Goal: Find specific page/section: Find specific page/section

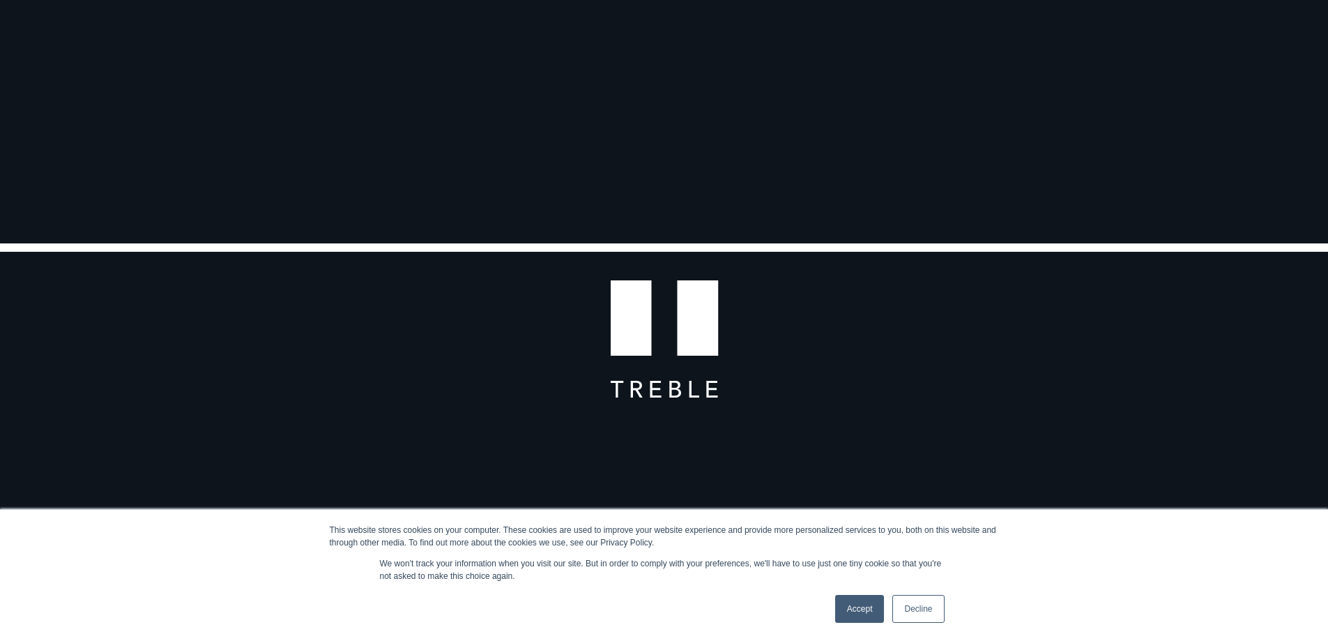
scroll to position [279, 0]
click at [845, 597] on link "Accept" at bounding box center [860, 609] width 50 height 28
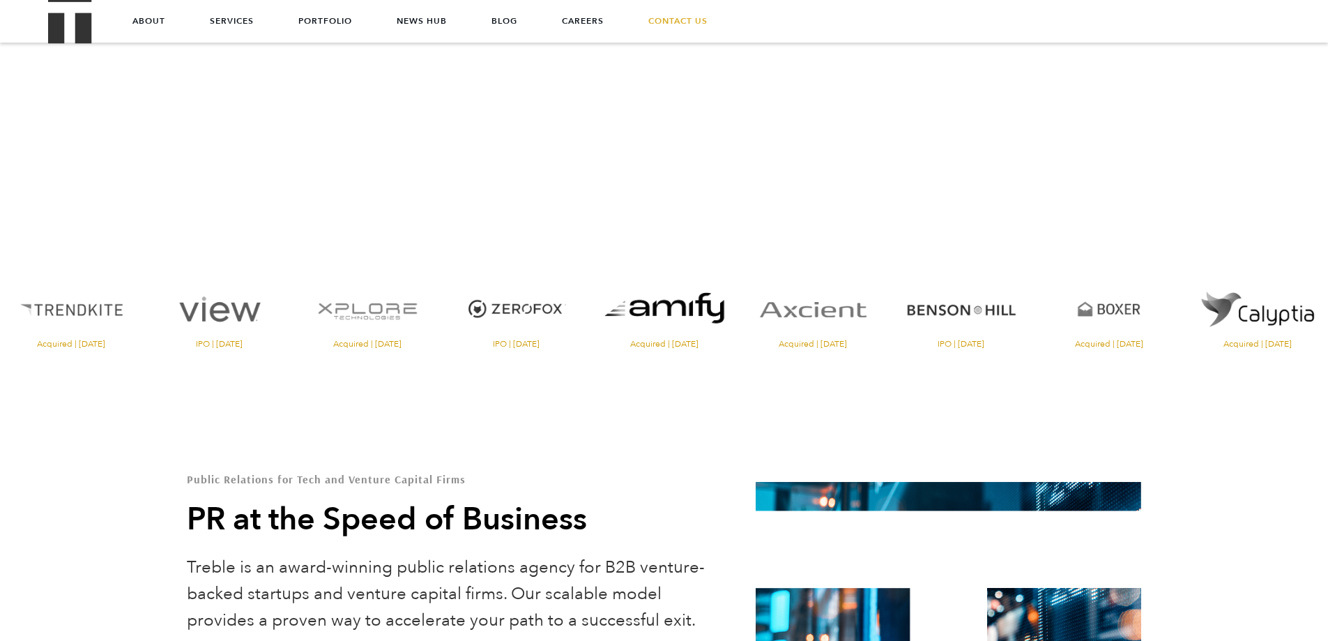
scroll to position [0, 0]
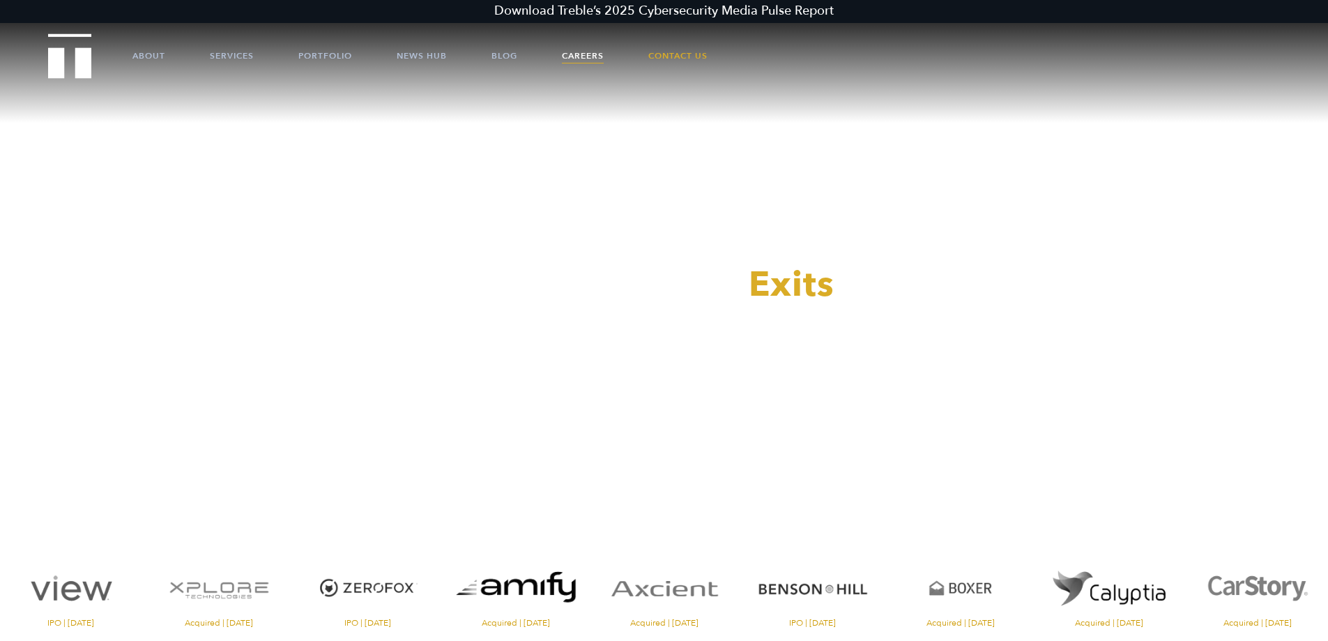
click at [599, 56] on link "Careers" at bounding box center [583, 56] width 42 height 42
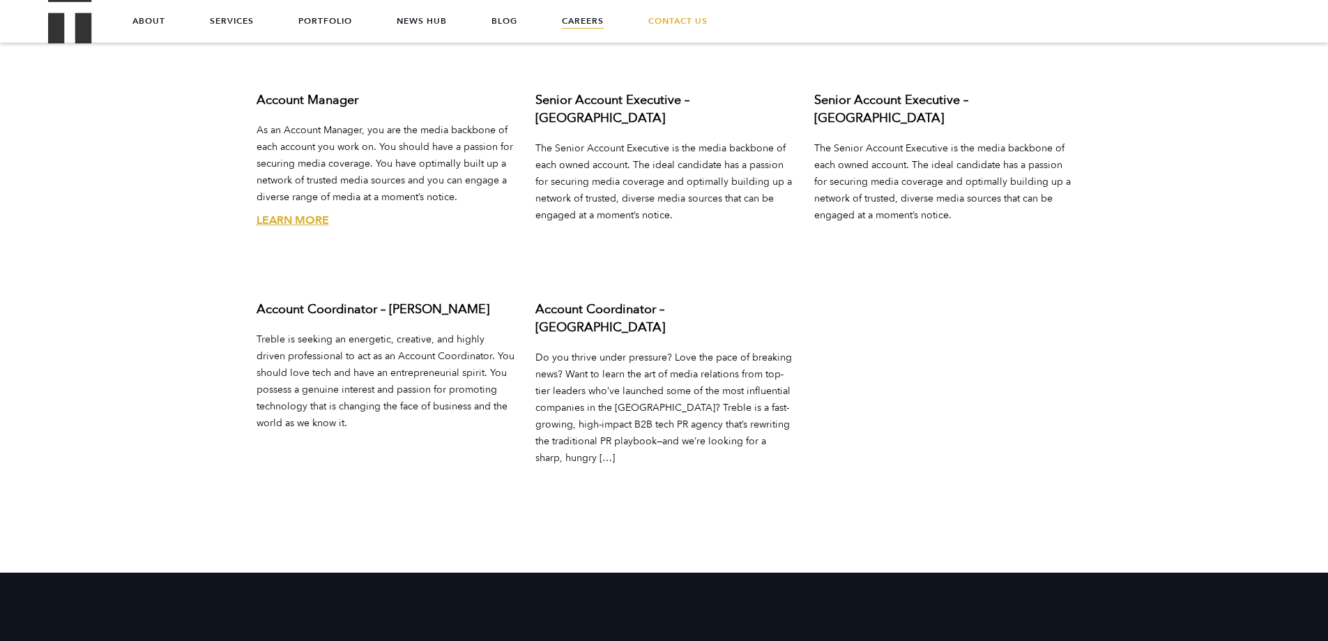
scroll to position [5508, 0]
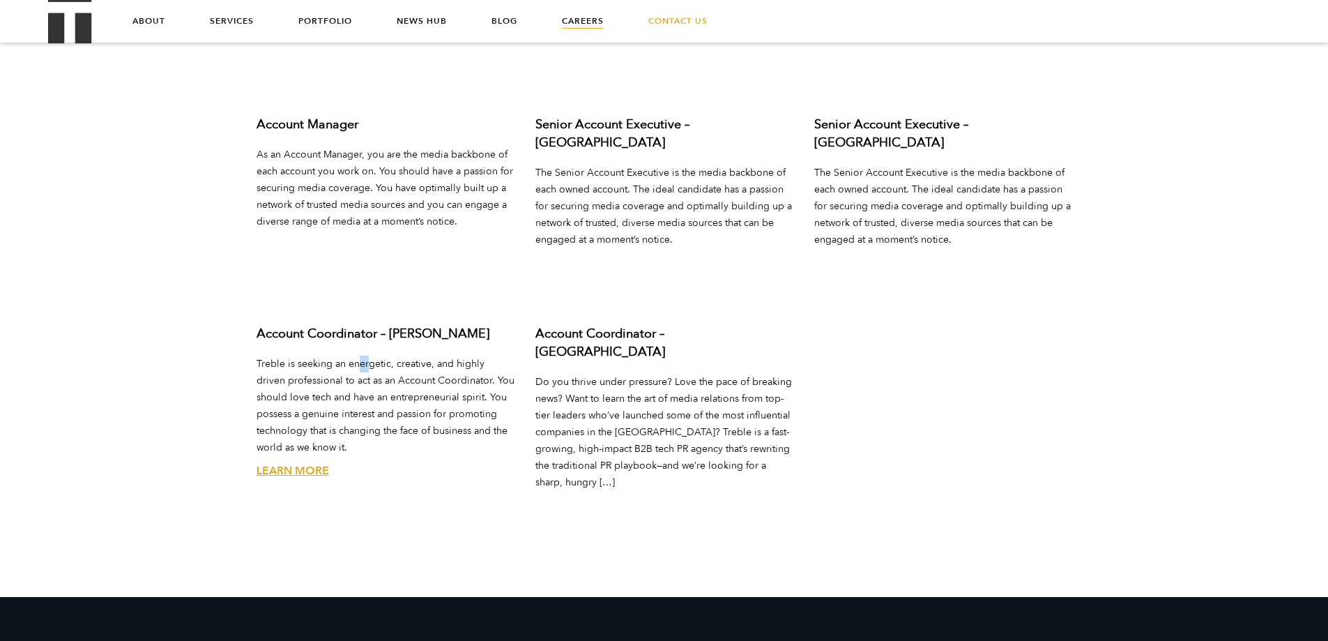
drag, startPoint x: 356, startPoint y: 334, endPoint x: 351, endPoint y: 343, distance: 10.0
click at [353, 340] on div "Account Coordinator – Austin Treble is seeking an energetic, creative, and high…" at bounding box center [385, 433] width 279 height 243
click at [315, 463] on link "Learn More" at bounding box center [293, 470] width 73 height 15
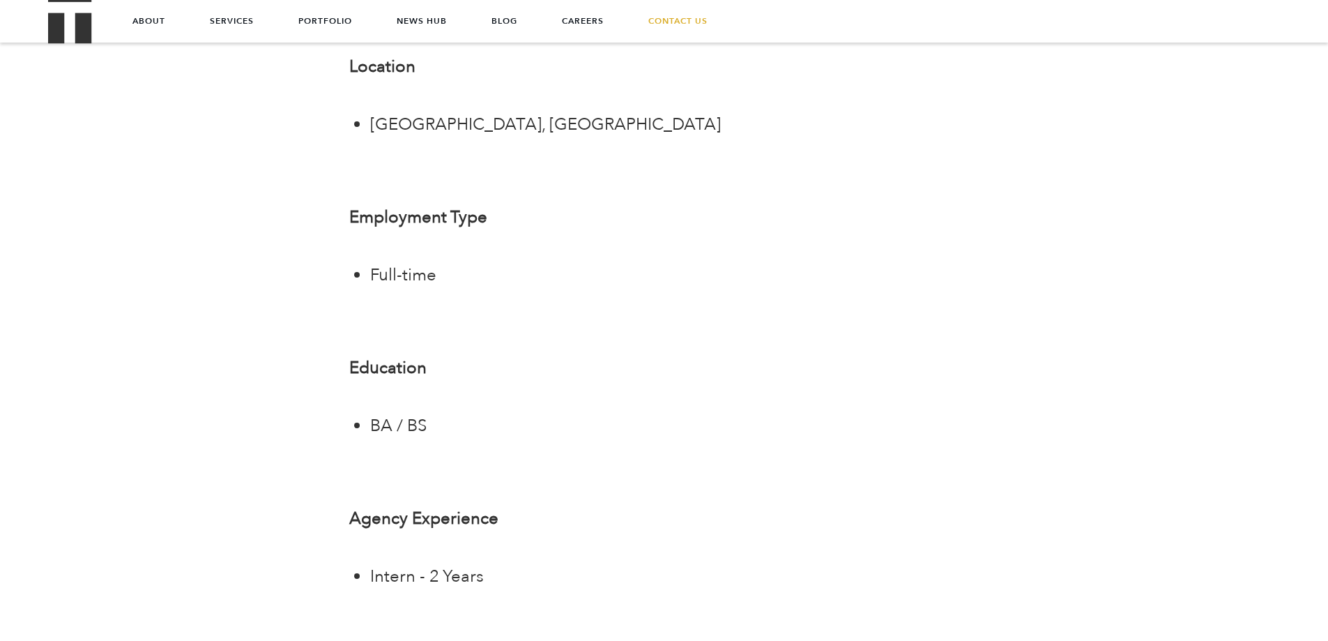
scroll to position [3068, 0]
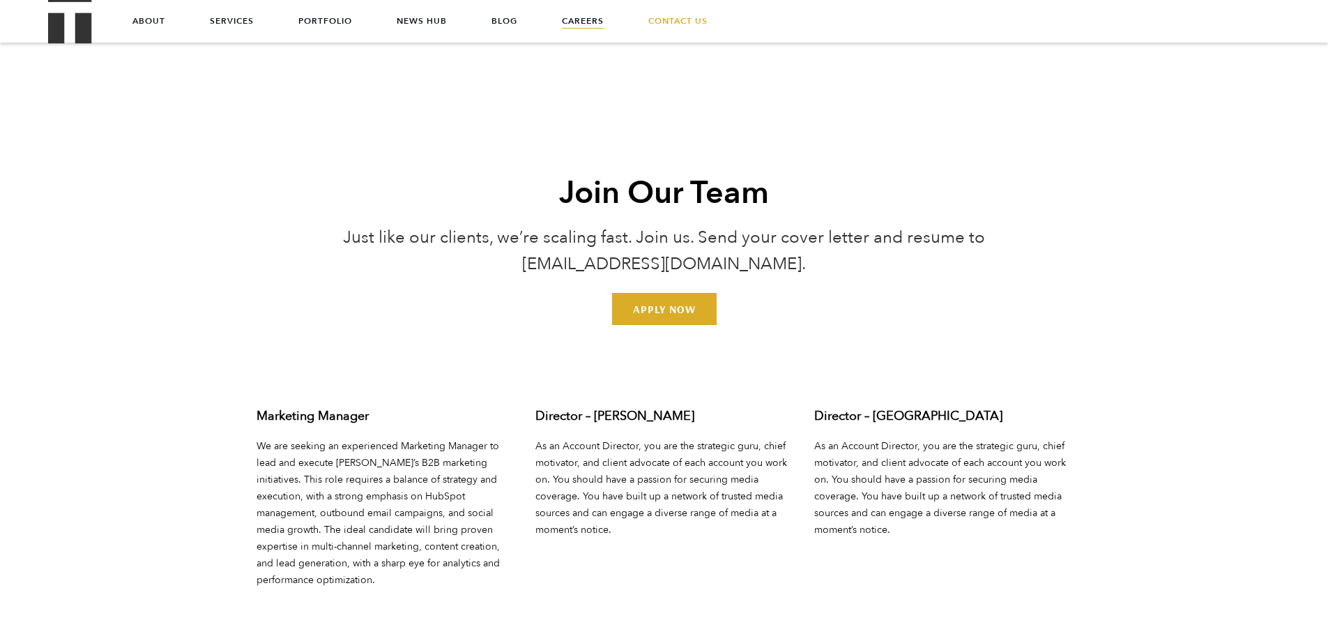
scroll to position [4950, 0]
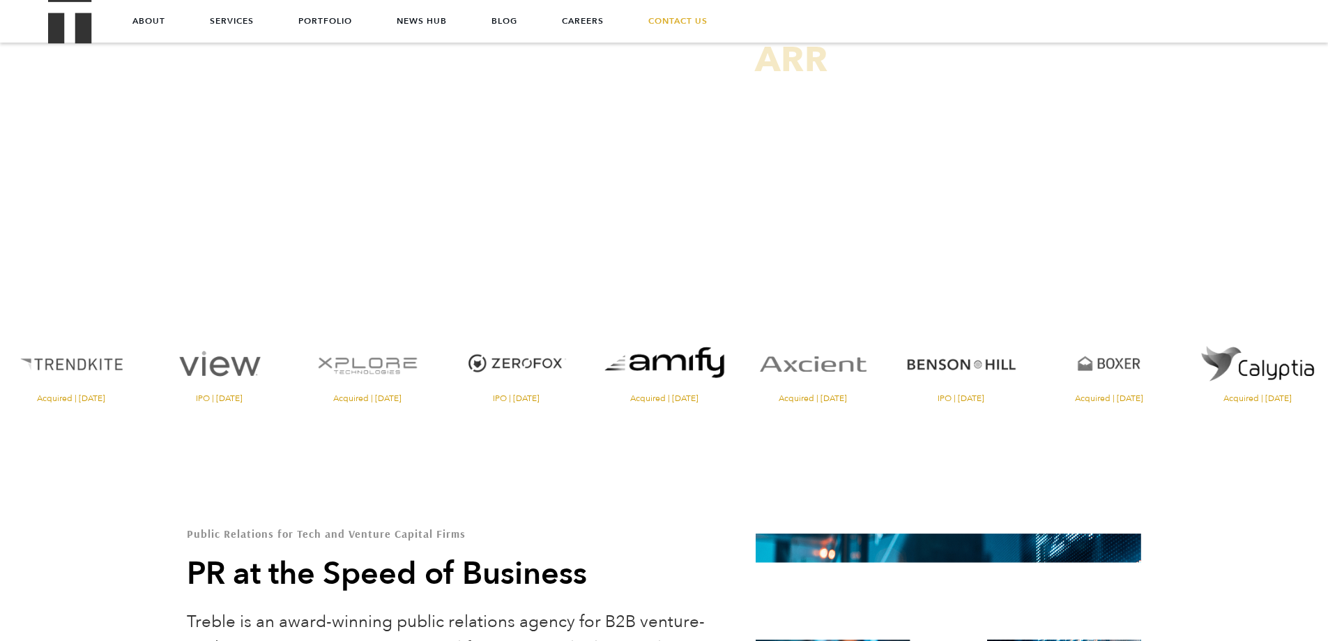
scroll to position [70, 0]
